Goal: Transaction & Acquisition: Subscribe to service/newsletter

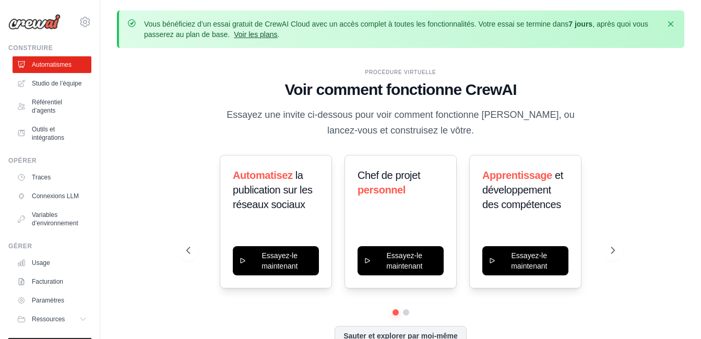
click at [262, 37] on link "Voir les plans" at bounding box center [255, 34] width 43 height 8
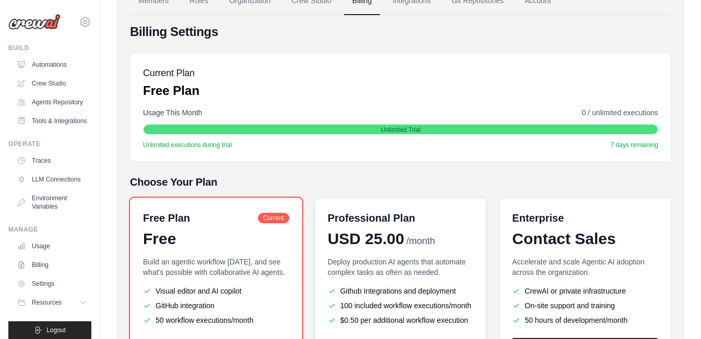
scroll to position [157, 0]
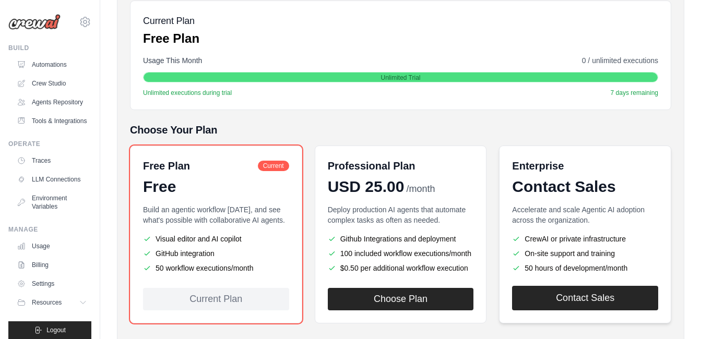
click at [579, 289] on link "Contact Sales" at bounding box center [585, 298] width 146 height 25
click at [591, 301] on link "Contact Sales" at bounding box center [585, 298] width 146 height 25
click at [529, 302] on link "Contact Sales" at bounding box center [585, 298] width 146 height 25
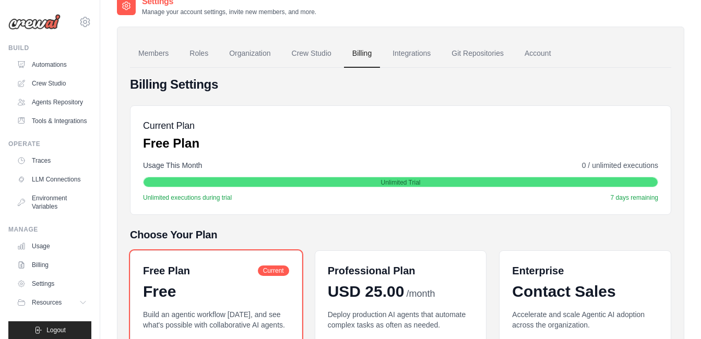
scroll to position [0, 0]
